Goal: Find specific page/section

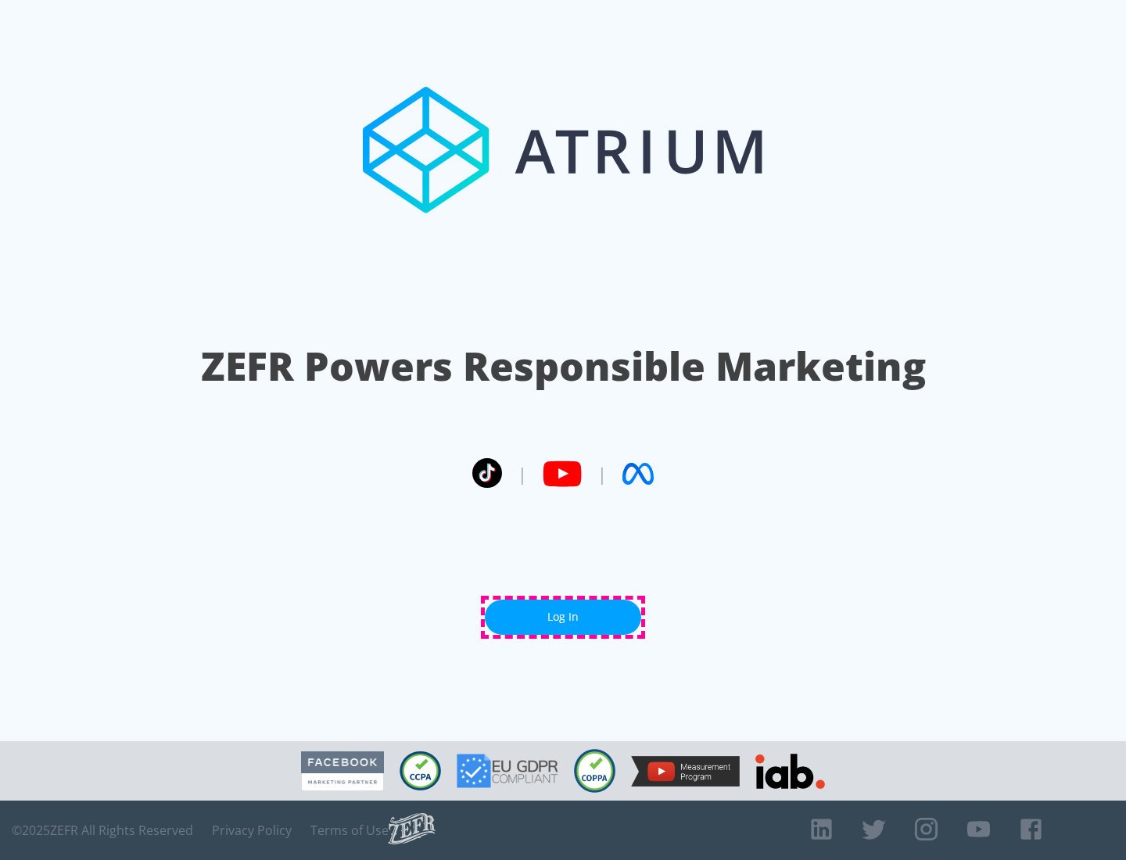
click at [563, 617] on link "Log In" at bounding box center [563, 617] width 156 height 35
